Goal: Navigation & Orientation: Find specific page/section

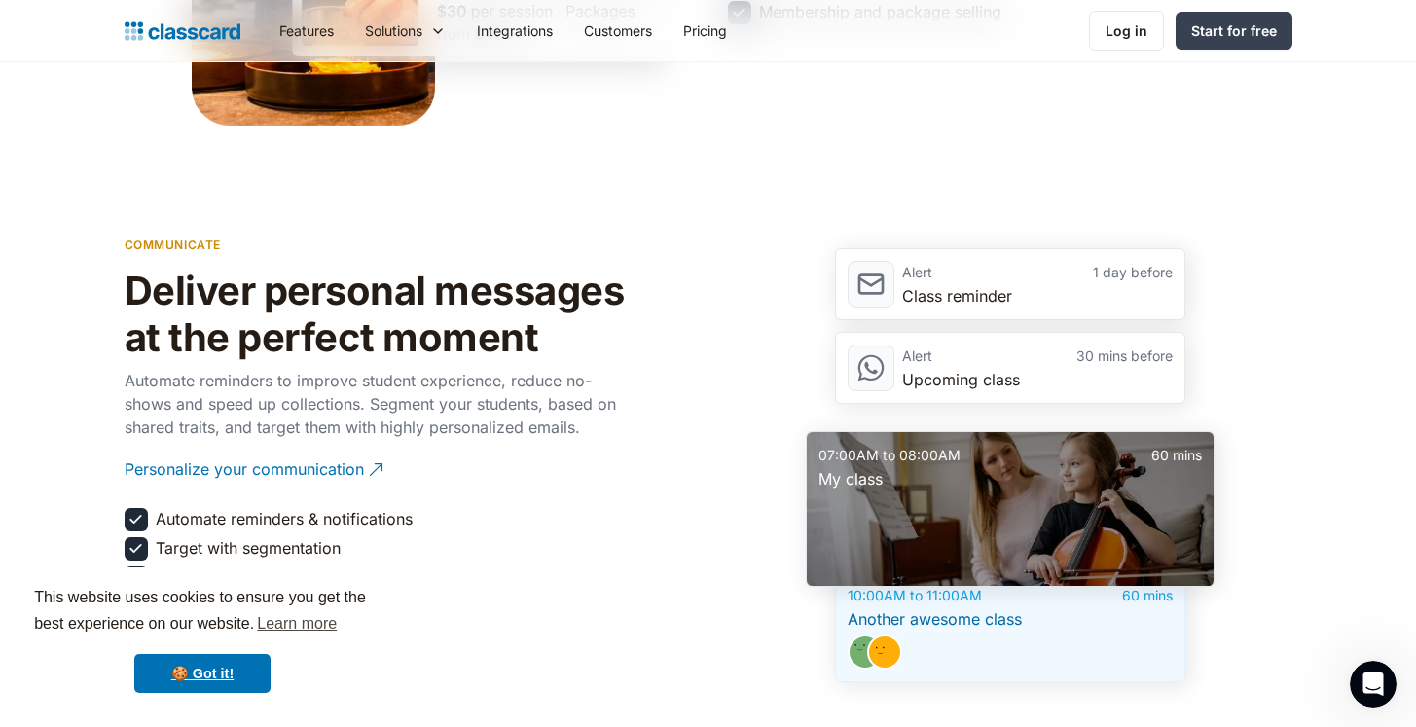
scroll to position [2018, 0]
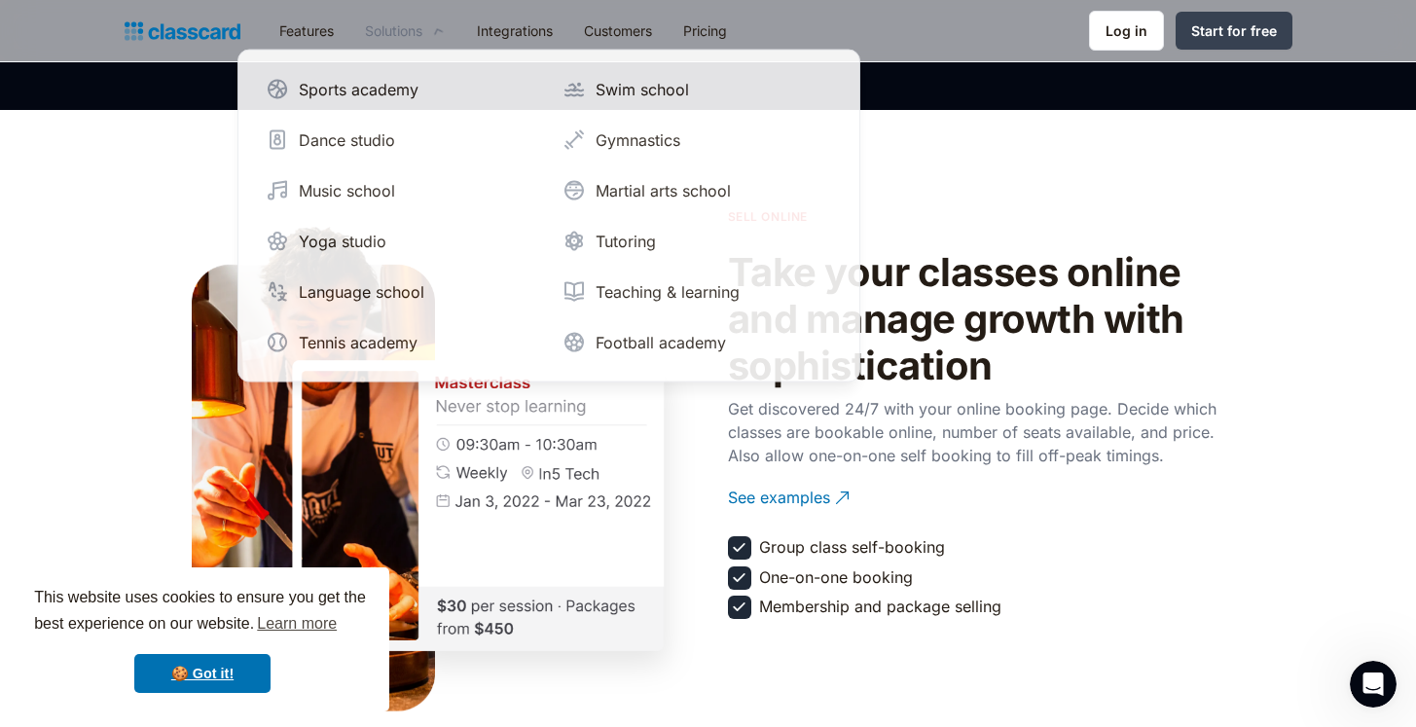
click at [431, 39] on div "Solutions" at bounding box center [405, 31] width 112 height 44
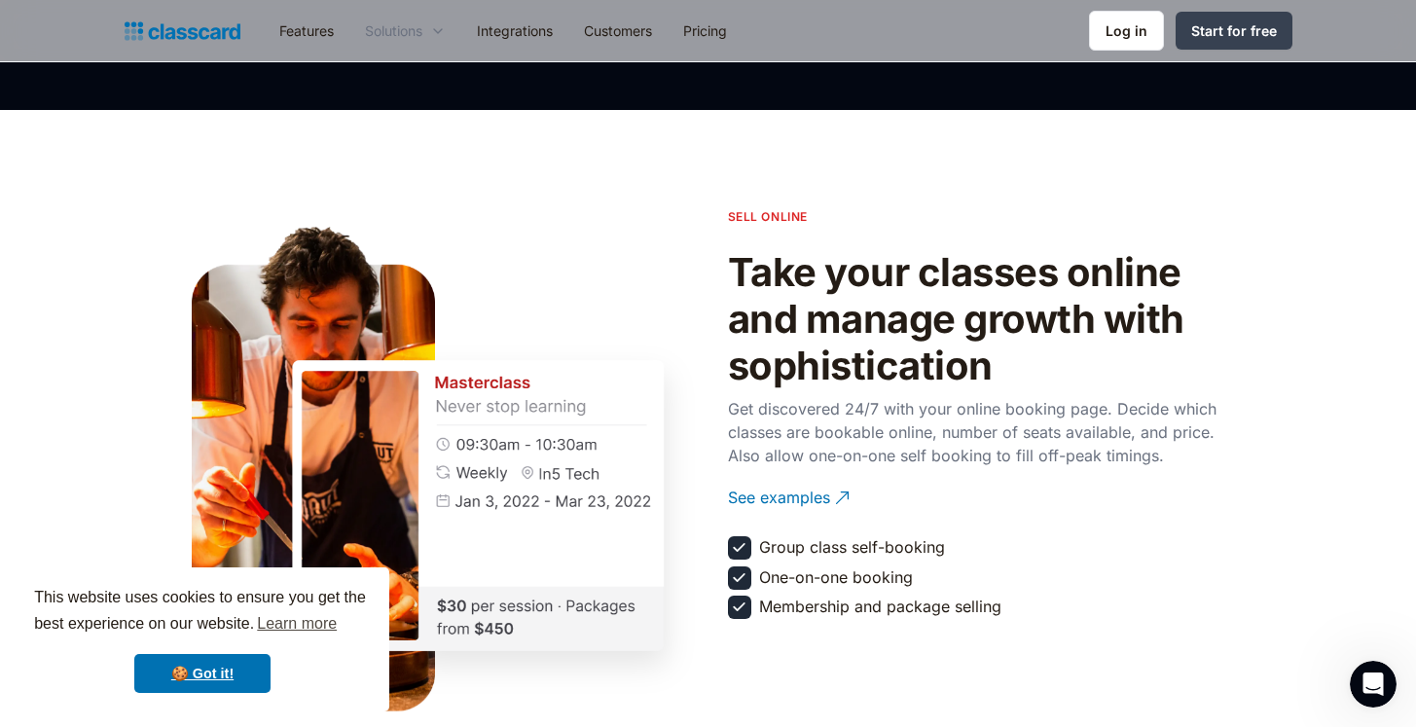
click at [441, 38] on icon at bounding box center [438, 30] width 16 height 19
click at [57, 201] on section "sell online Take your classes online and manage growth with sophistication Get …" at bounding box center [708, 416] width 1416 height 612
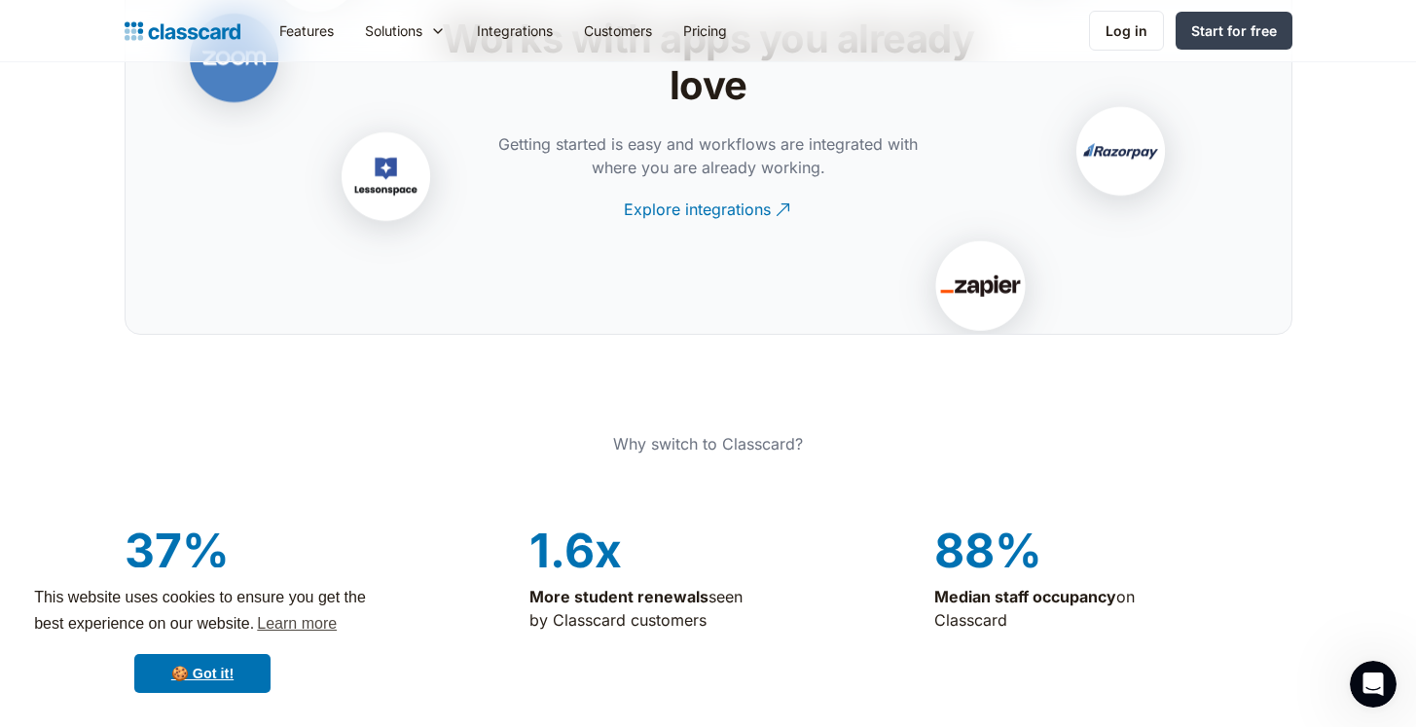
scroll to position [4052, 0]
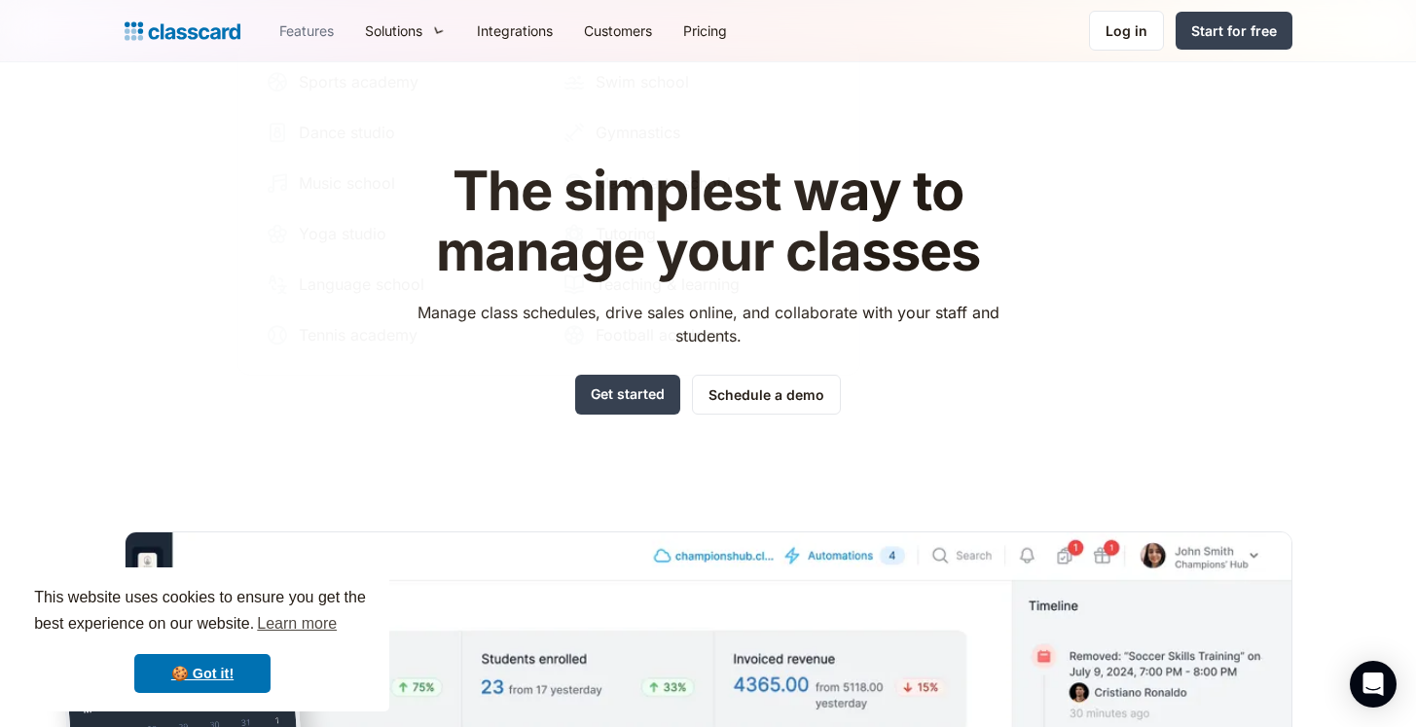
click at [325, 35] on link "Features" at bounding box center [307, 31] width 86 height 44
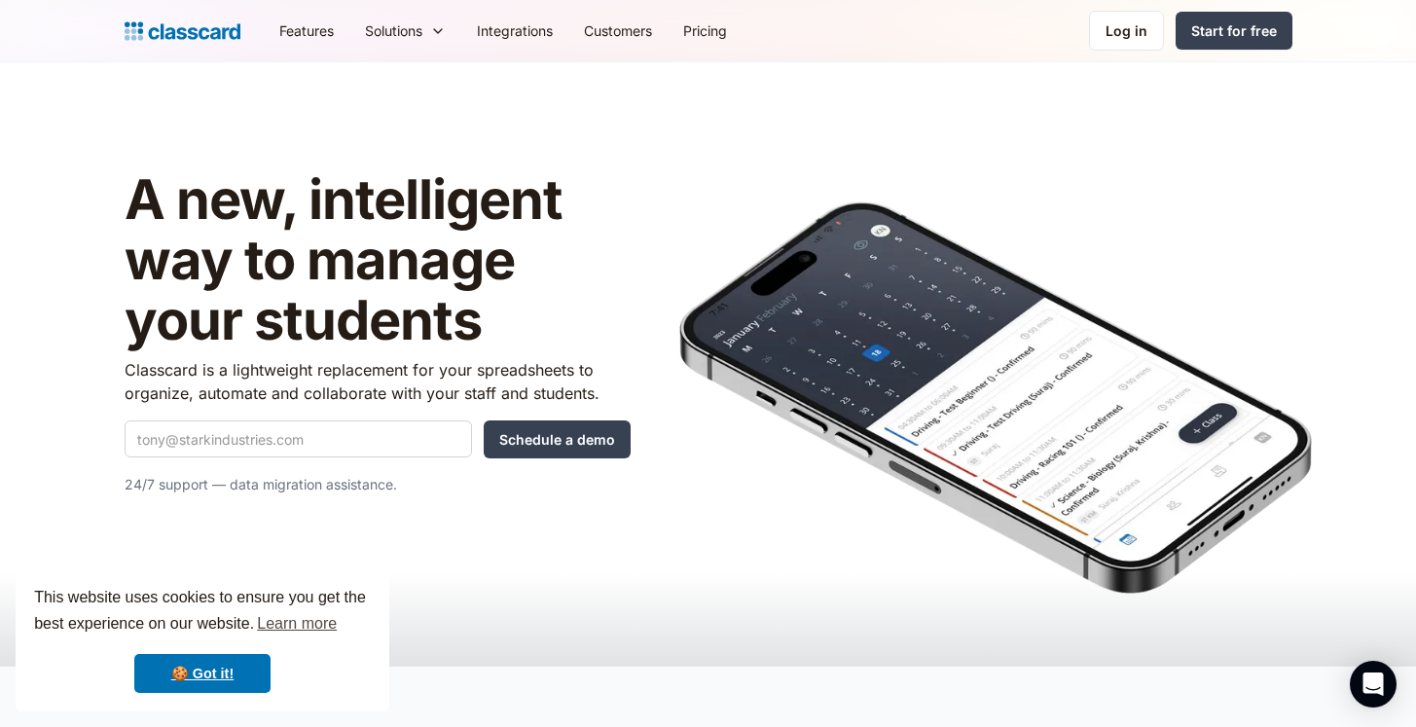
click at [1303, 163] on header "A new, intelligent way to manage your students Classcard is a lightweight repla…" at bounding box center [708, 363] width 1416 height 603
click at [696, 22] on link "Pricing" at bounding box center [704, 31] width 75 height 44
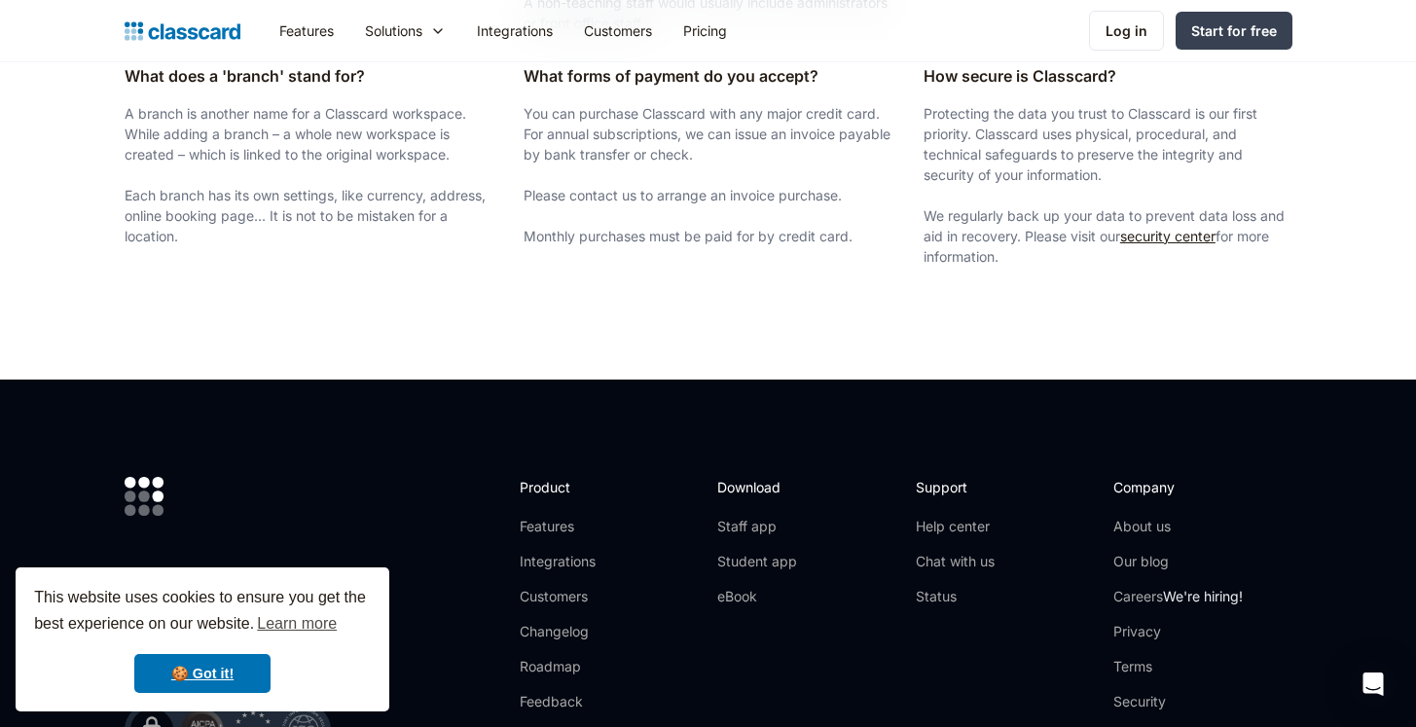
scroll to position [3638, 0]
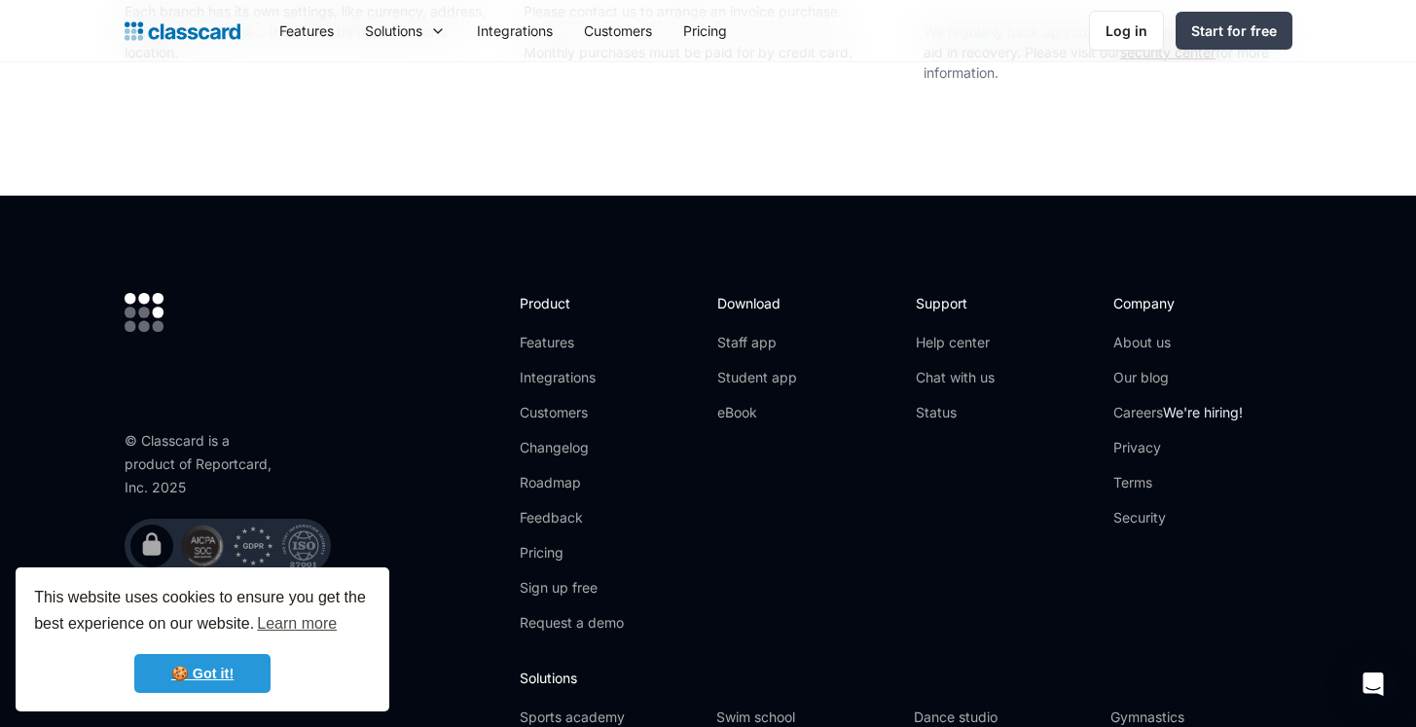
click at [240, 664] on link "🍪 Got it!" at bounding box center [202, 673] width 136 height 39
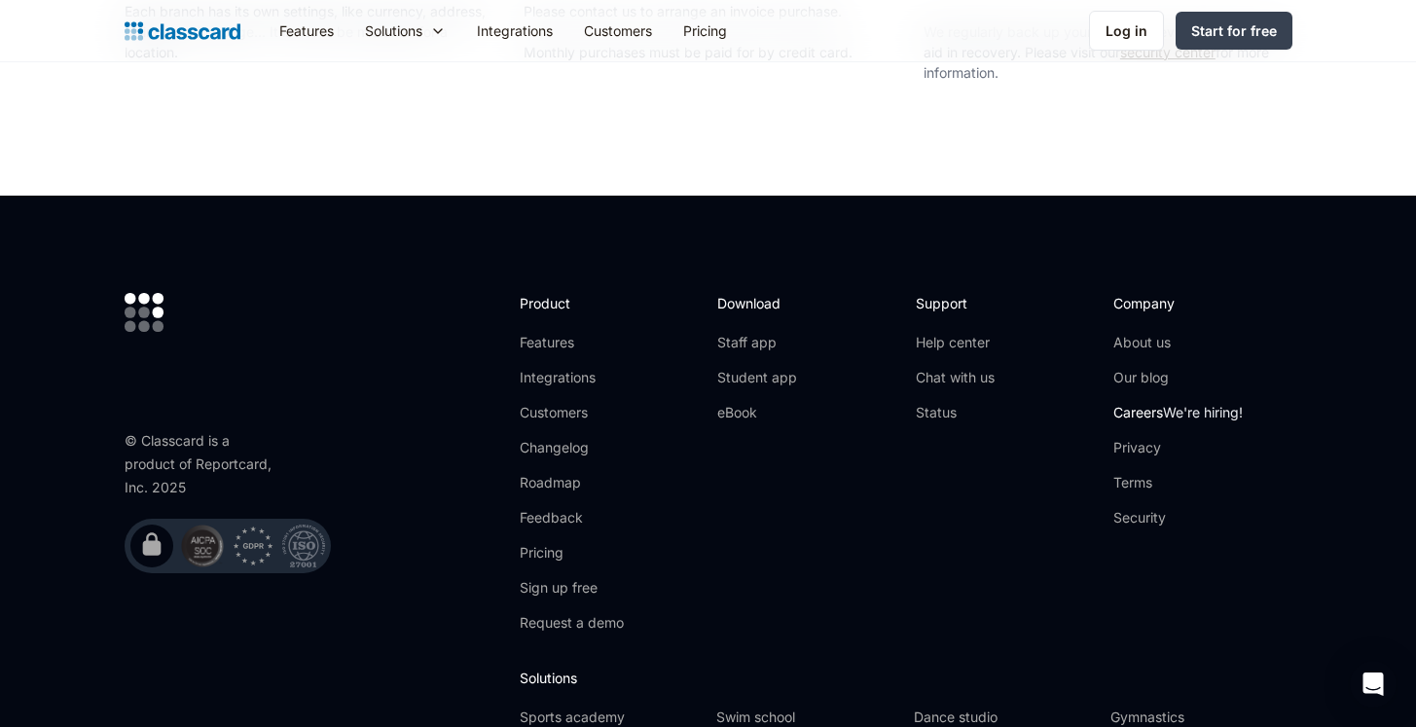
click at [1148, 413] on link "Careers We're hiring!" at bounding box center [1177, 412] width 129 height 19
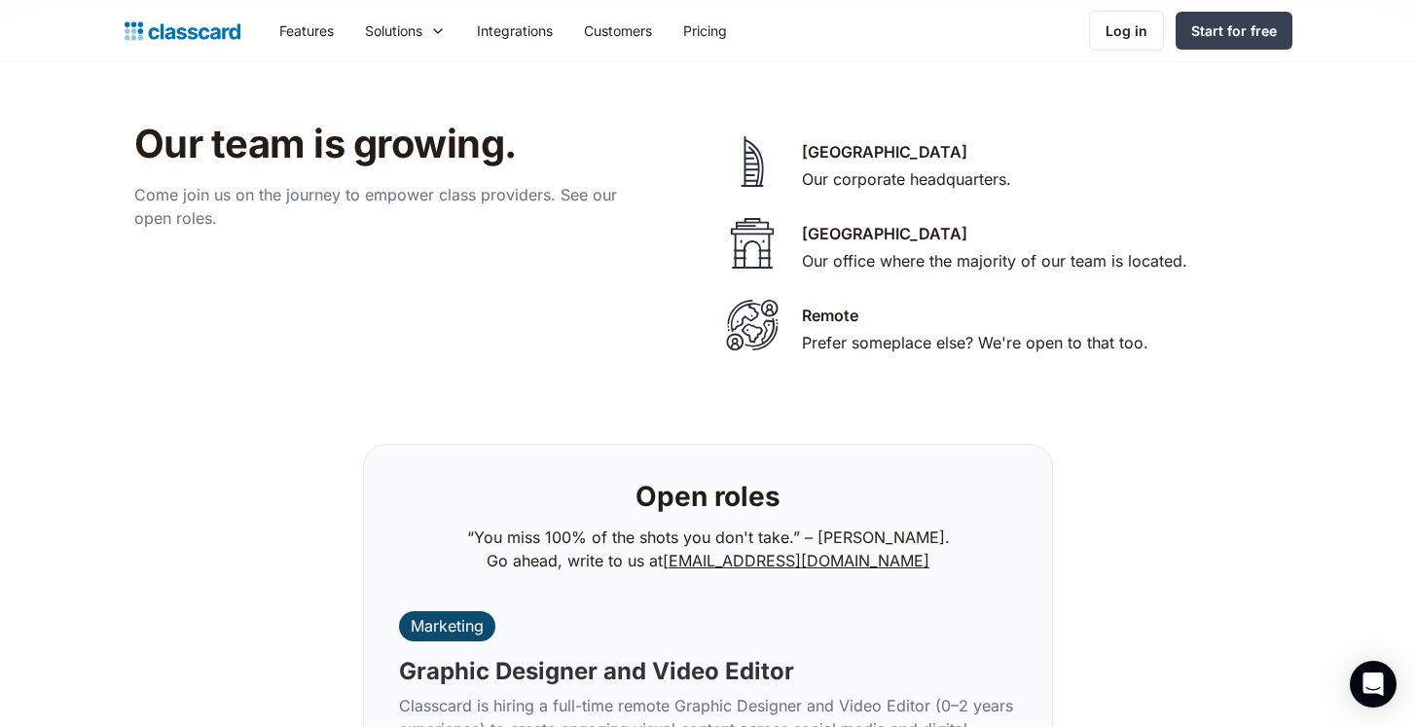
click at [830, 249] on div "Our office where the majority of our team is located." at bounding box center [994, 260] width 385 height 23
click at [918, 222] on div "[GEOGRAPHIC_DATA] Our office where the majority of our team is located." at bounding box center [994, 249] width 385 height 54
click at [1164, 43] on link "Log in" at bounding box center [1126, 31] width 75 height 40
